Goal: Check status: Check status

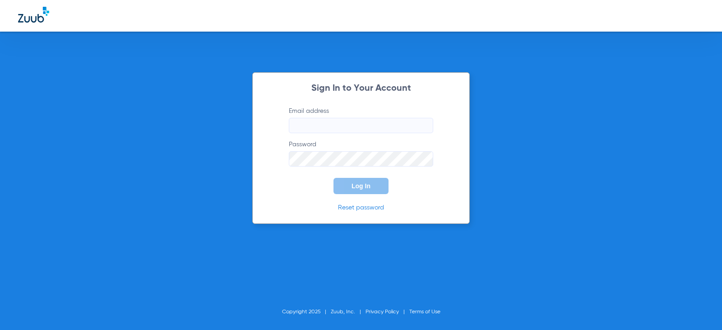
click at [354, 123] on input "Email address" at bounding box center [361, 125] width 144 height 15
click at [297, 124] on input "Email address" at bounding box center [361, 125] width 144 height 15
type input "m"
type input "[EMAIL_ADDRESS][DOMAIN_NAME]"
click at [334, 178] on button "Log In" at bounding box center [361, 186] width 55 height 16
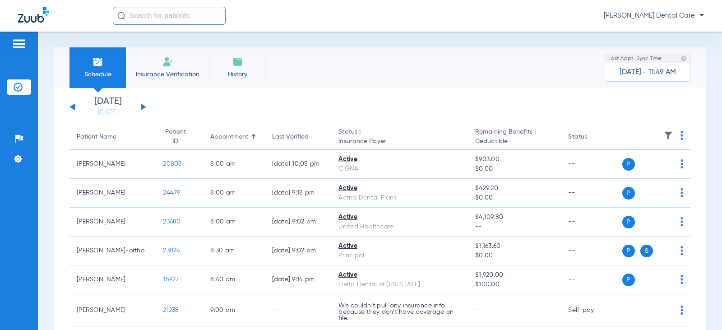
click at [142, 109] on button at bounding box center [143, 106] width 5 height 7
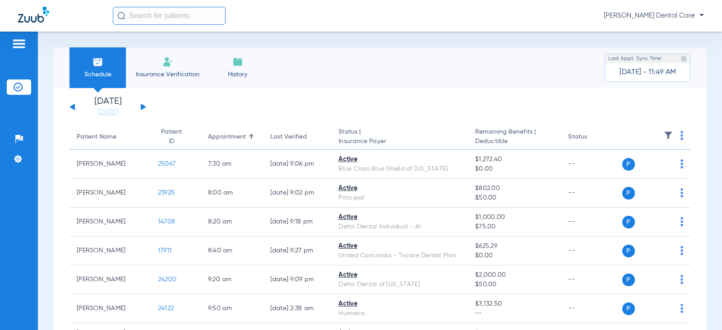
click at [143, 107] on button at bounding box center [143, 106] width 5 height 7
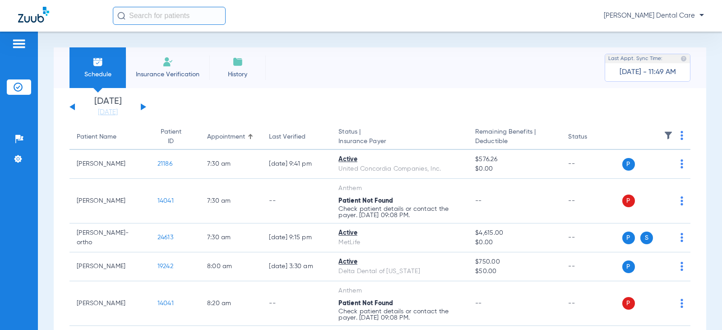
click at [144, 106] on button at bounding box center [143, 106] width 5 height 7
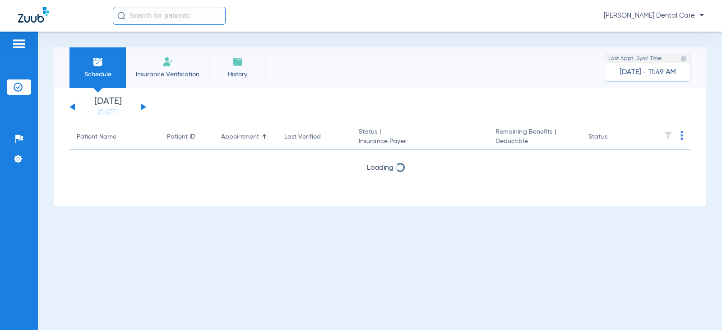
click at [144, 106] on button at bounding box center [143, 106] width 5 height 7
click at [140, 105] on div "[DATE] [DATE] [DATE] [DATE] [DATE] [DATE] [DATE] [DATE] [DATE] [DATE] [DATE] [D…" at bounding box center [108, 107] width 77 height 20
click at [142, 107] on button at bounding box center [143, 106] width 5 height 7
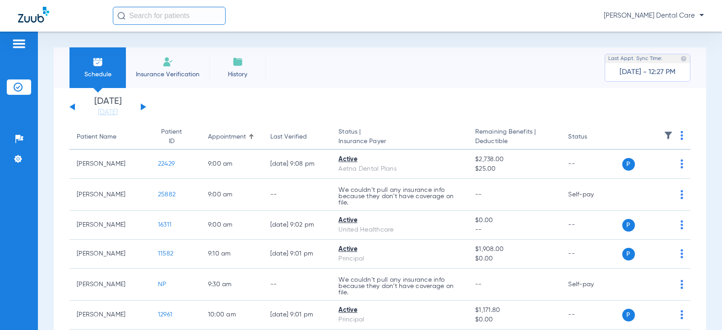
click at [73, 107] on button at bounding box center [72, 106] width 5 height 7
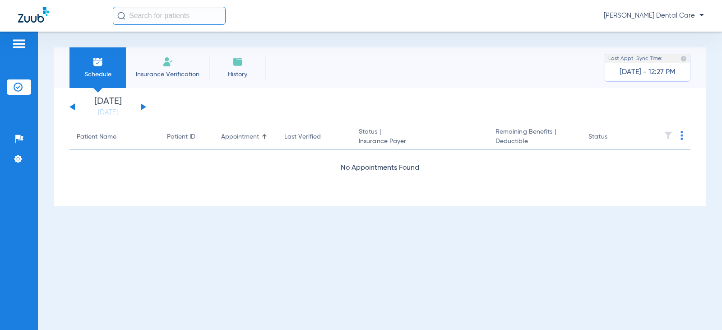
click at [73, 107] on button at bounding box center [72, 106] width 5 height 7
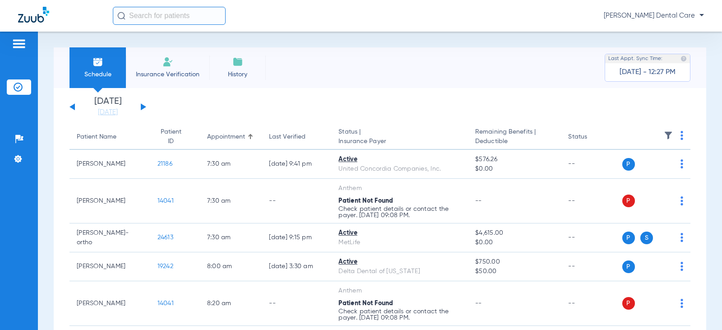
click at [73, 107] on button at bounding box center [72, 106] width 5 height 7
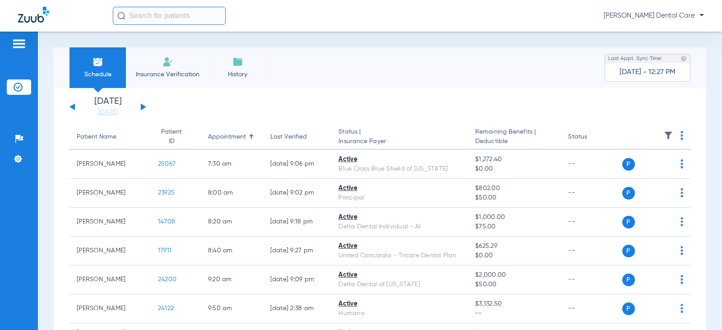
click at [73, 107] on button at bounding box center [72, 106] width 5 height 7
